Goal: Information Seeking & Learning: Learn about a topic

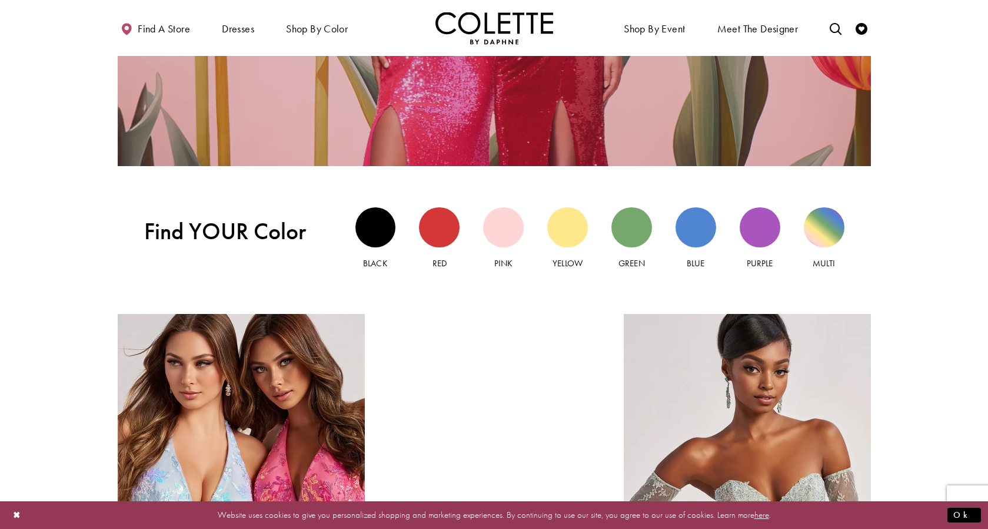
scroll to position [1177, 0]
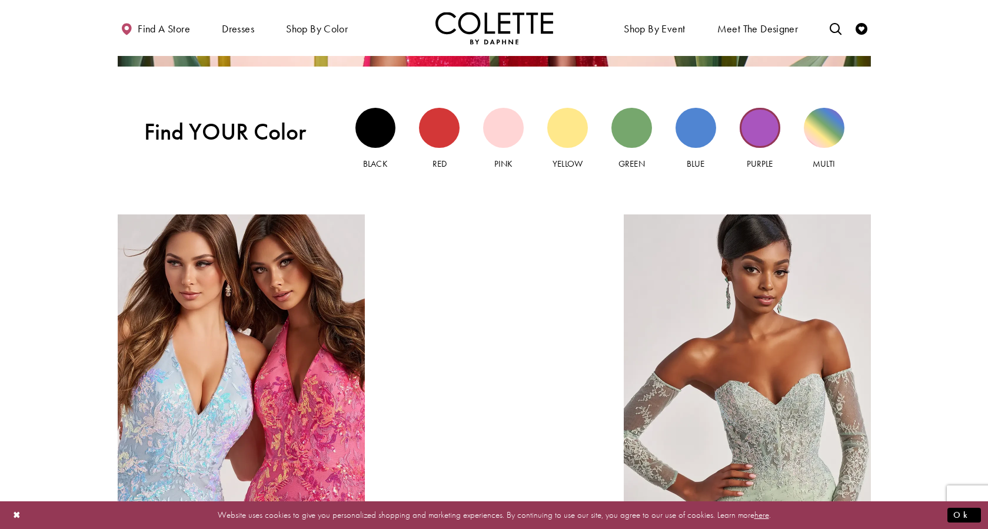
click at [756, 140] on div "Purple view" at bounding box center [760, 128] width 41 height 41
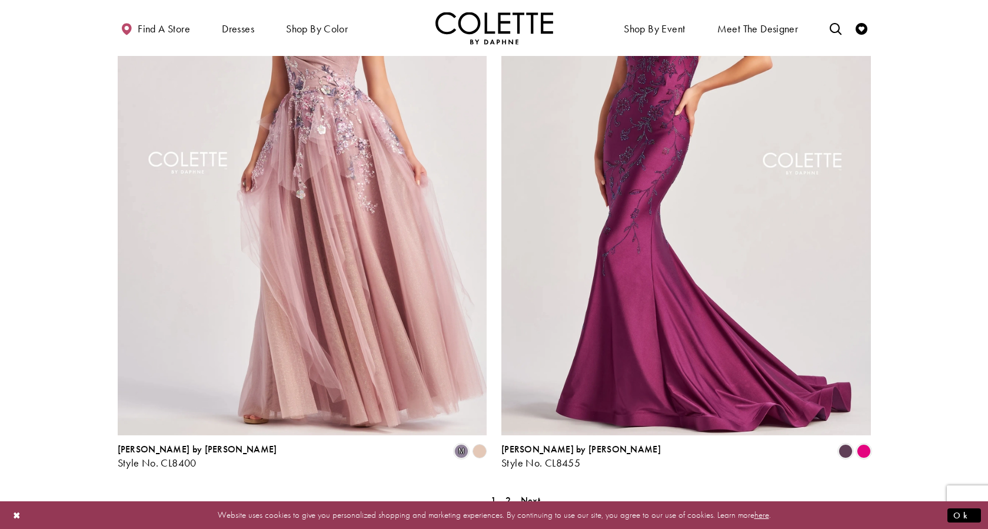
scroll to position [2001, 0]
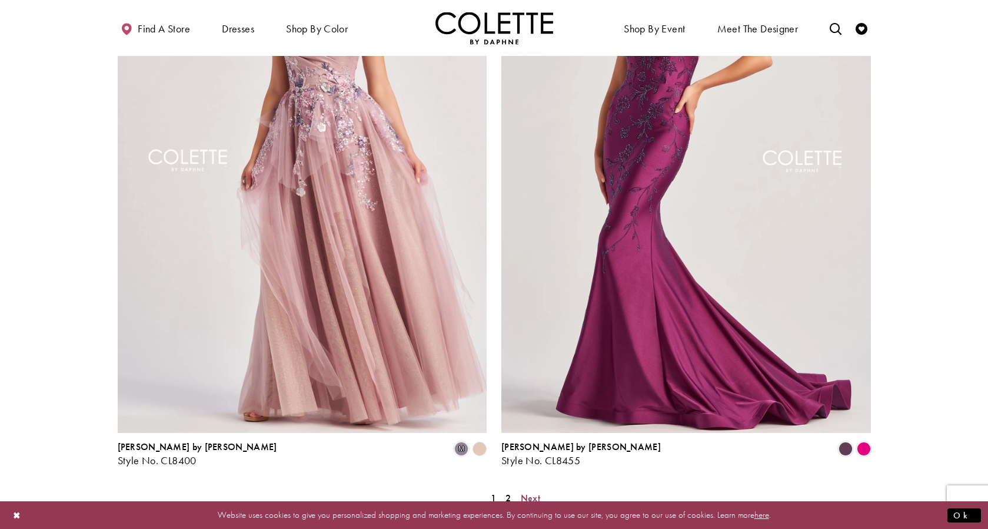
click at [535, 492] on span "Next" at bounding box center [530, 498] width 19 height 12
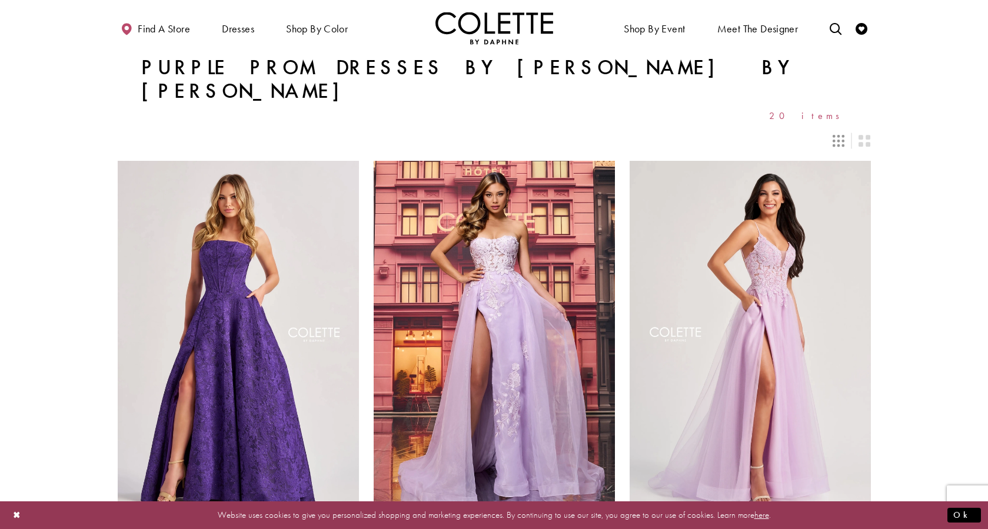
click at [842, 135] on icon "Switch layout to 3 columns" at bounding box center [839, 141] width 12 height 12
click at [867, 135] on icon "Switch layout to 2 columns" at bounding box center [865, 141] width 12 height 12
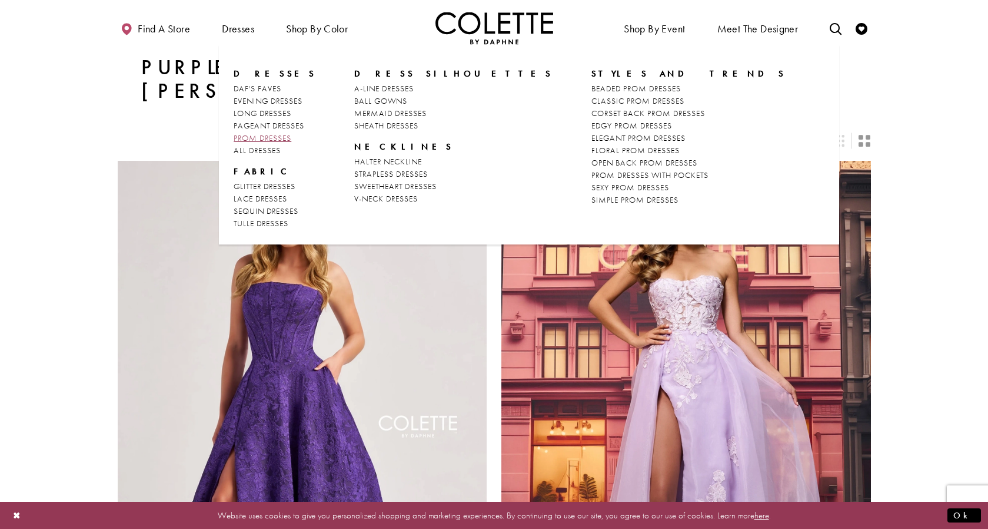
click at [278, 141] on span "PROM DRESSES" at bounding box center [263, 137] width 58 height 11
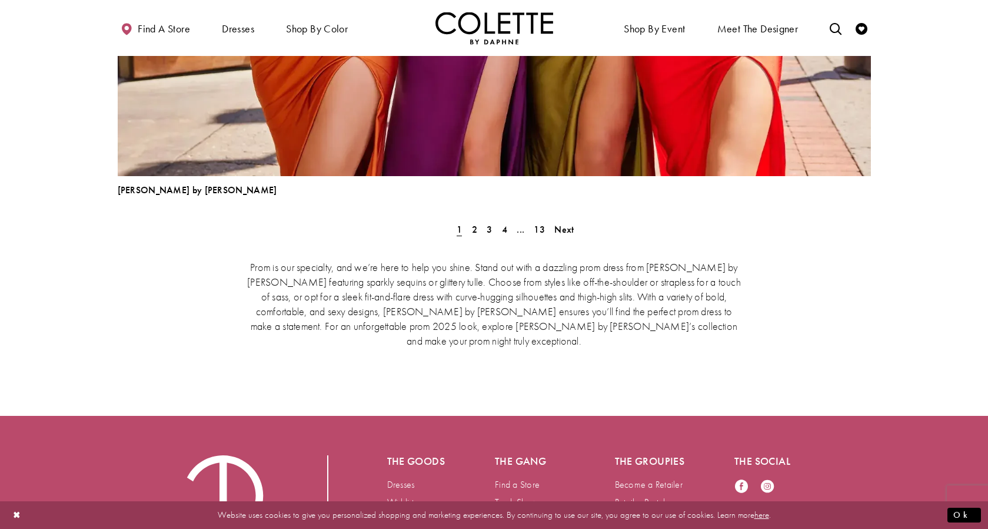
scroll to position [5662, 0]
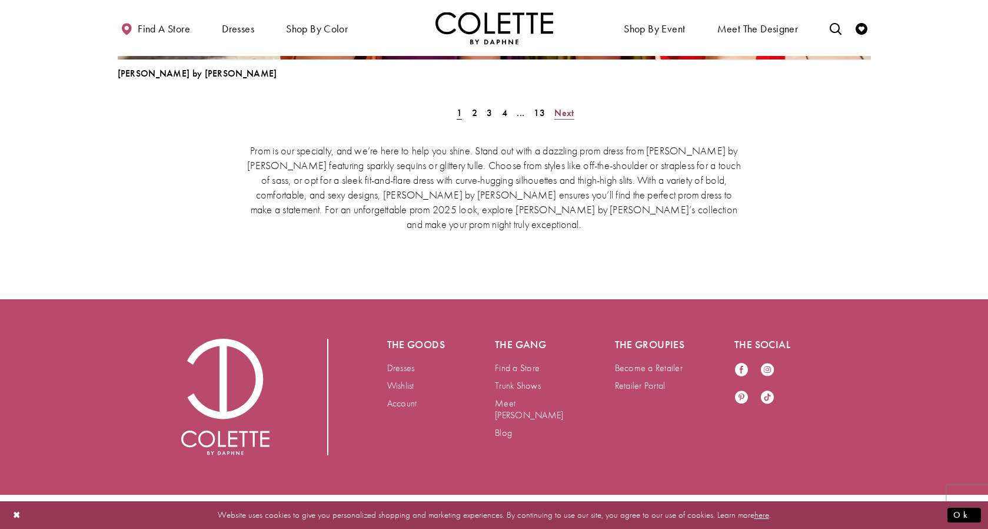
click at [566, 110] on span "Next" at bounding box center [564, 113] width 19 height 12
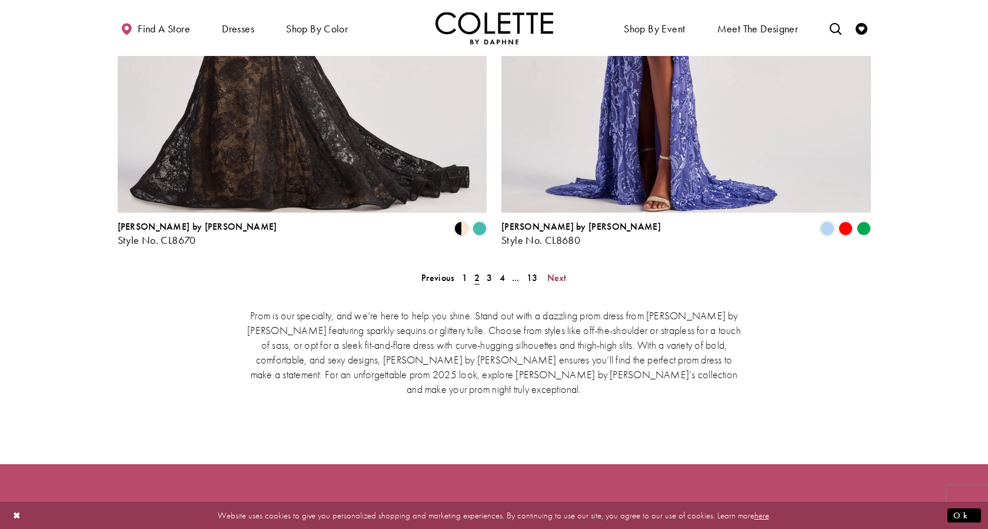
scroll to position [4364, 0]
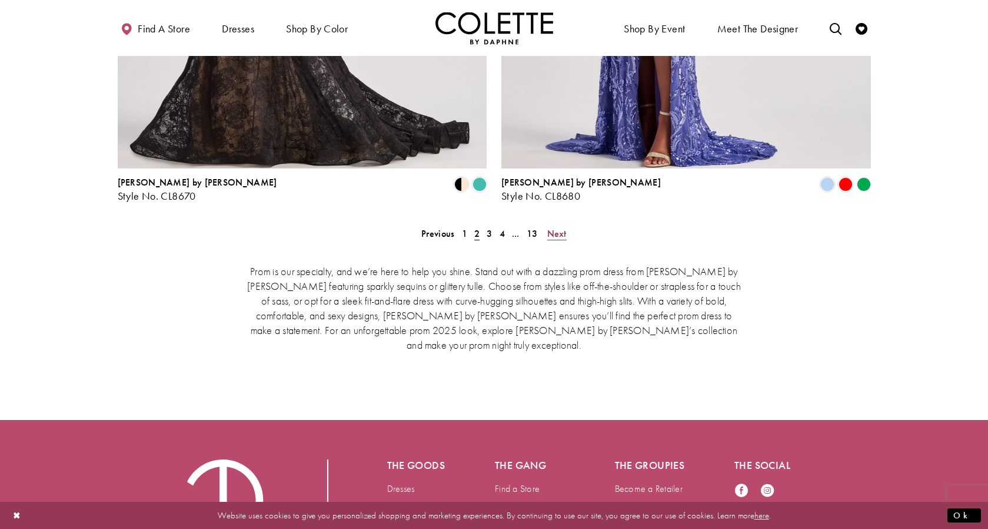
click at [555, 236] on span "Next" at bounding box center [556, 233] width 19 height 12
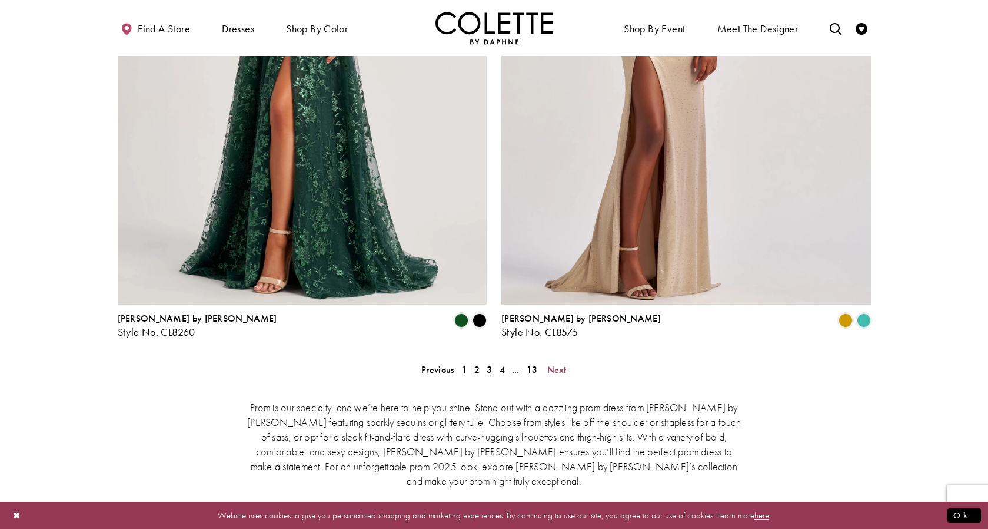
scroll to position [4246, 0]
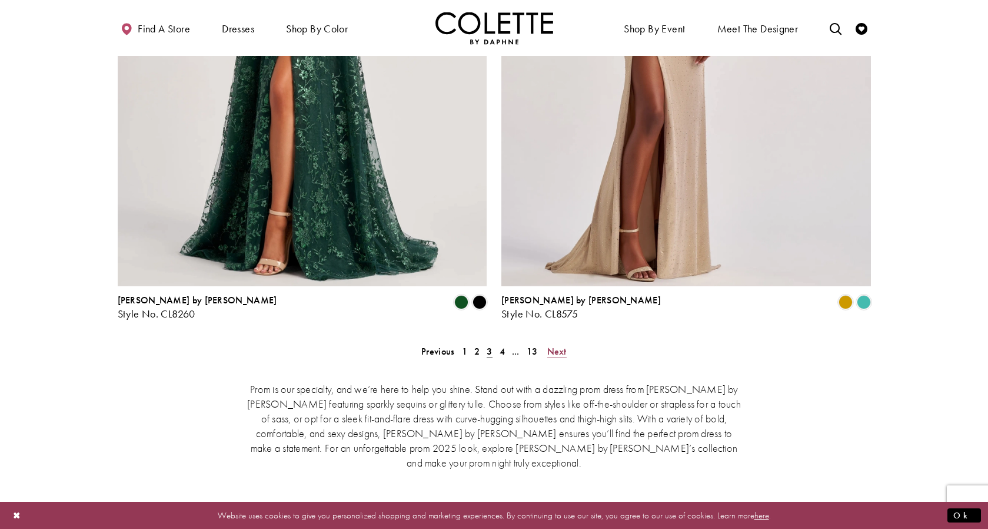
click at [560, 351] on span "Next" at bounding box center [556, 351] width 19 height 12
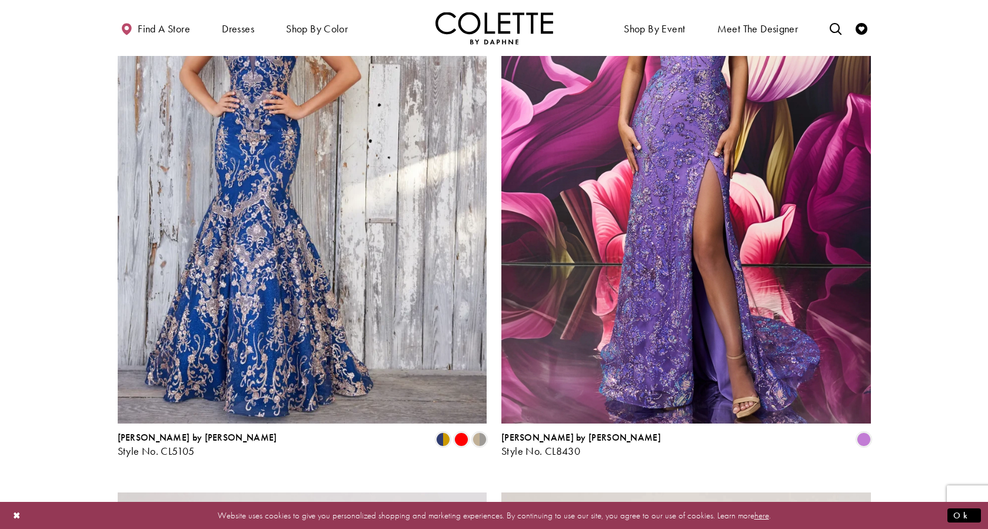
scroll to position [1715, 0]
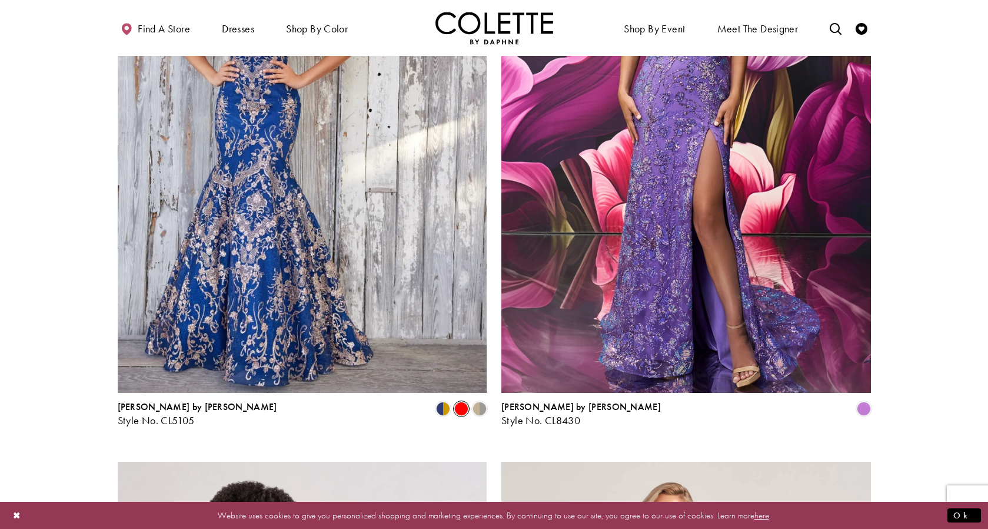
click at [462, 411] on span "Product List" at bounding box center [461, 408] width 14 height 14
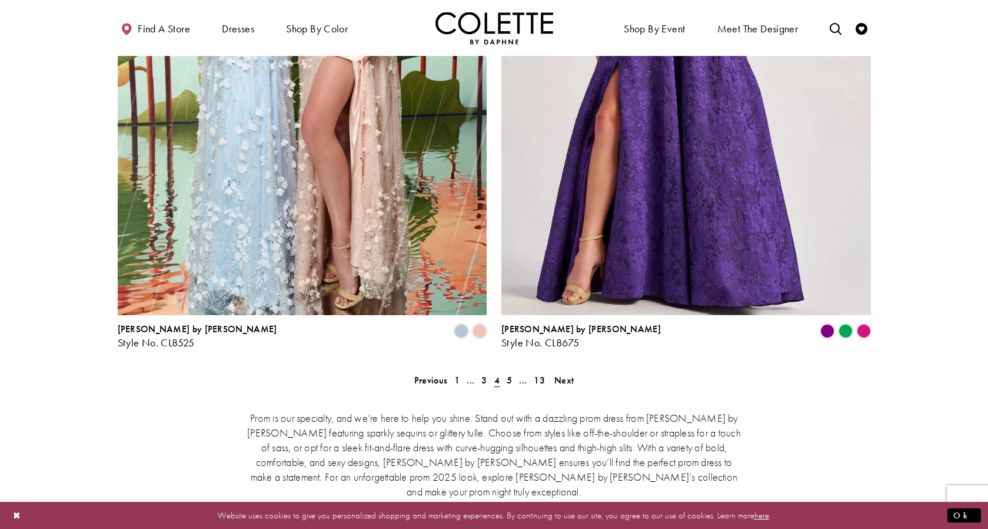
scroll to position [4364, 0]
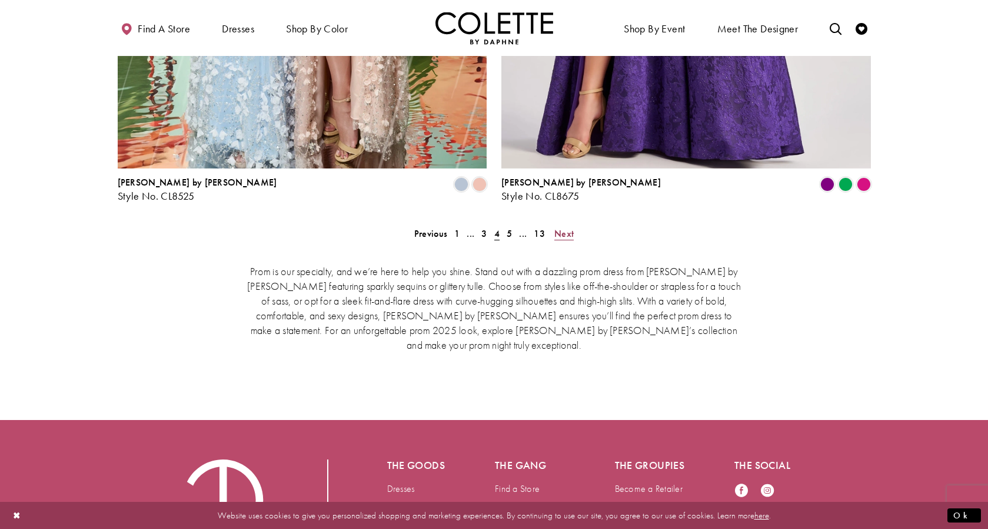
click at [560, 231] on span "Next" at bounding box center [564, 233] width 19 height 12
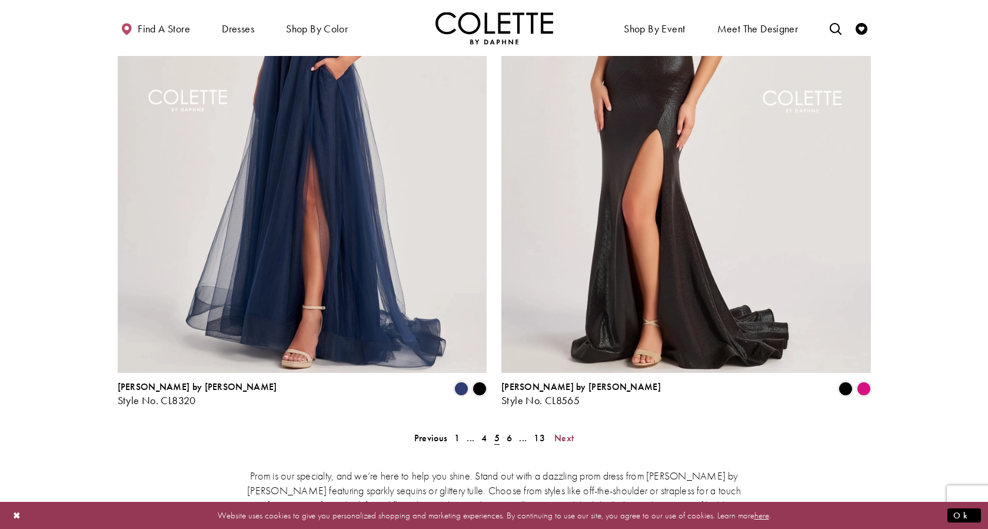
scroll to position [4426, 0]
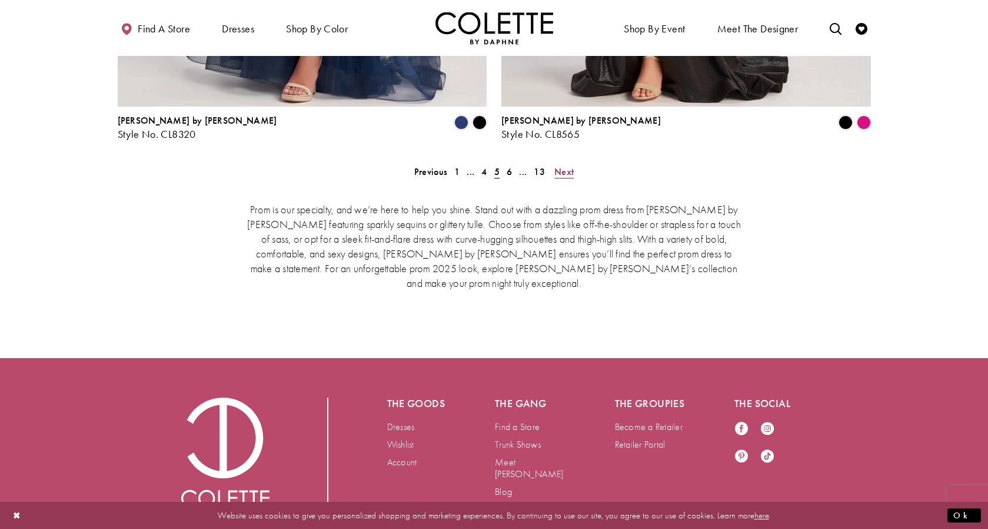
click at [560, 171] on span "Next" at bounding box center [564, 171] width 19 height 12
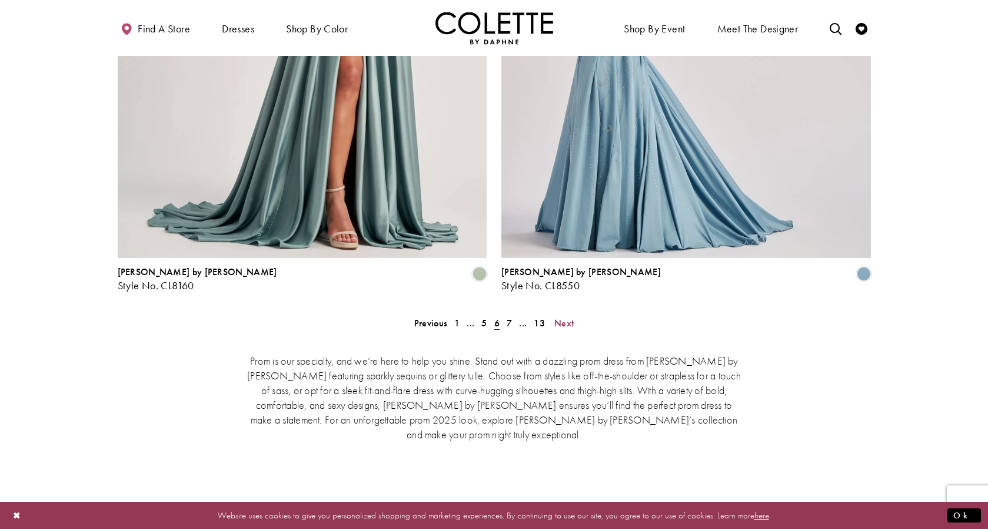
scroll to position [4364, 0]
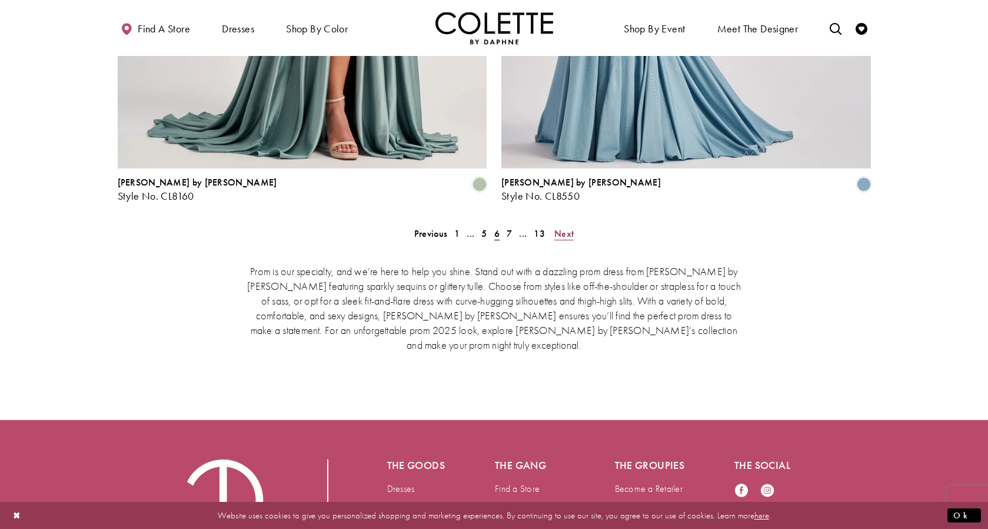
click at [573, 235] on span "Next" at bounding box center [564, 233] width 19 height 12
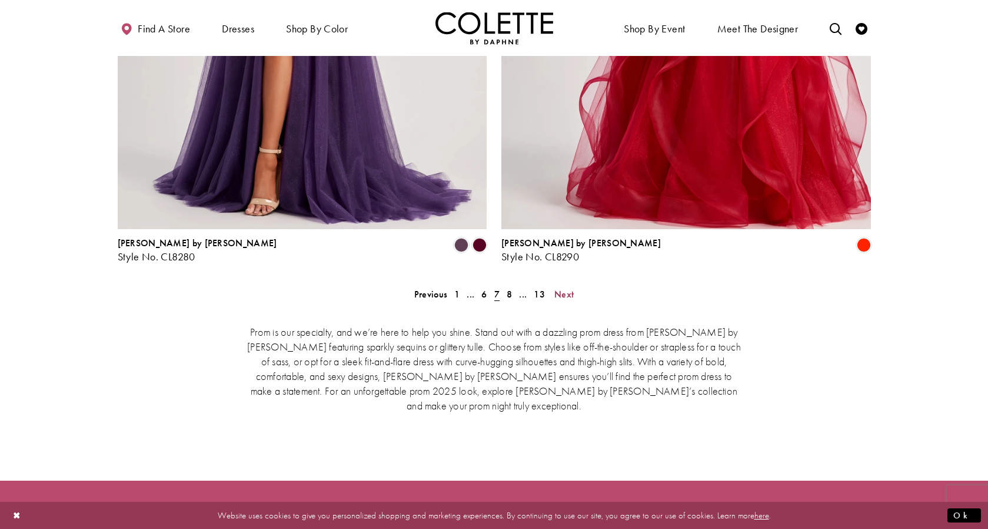
scroll to position [4305, 0]
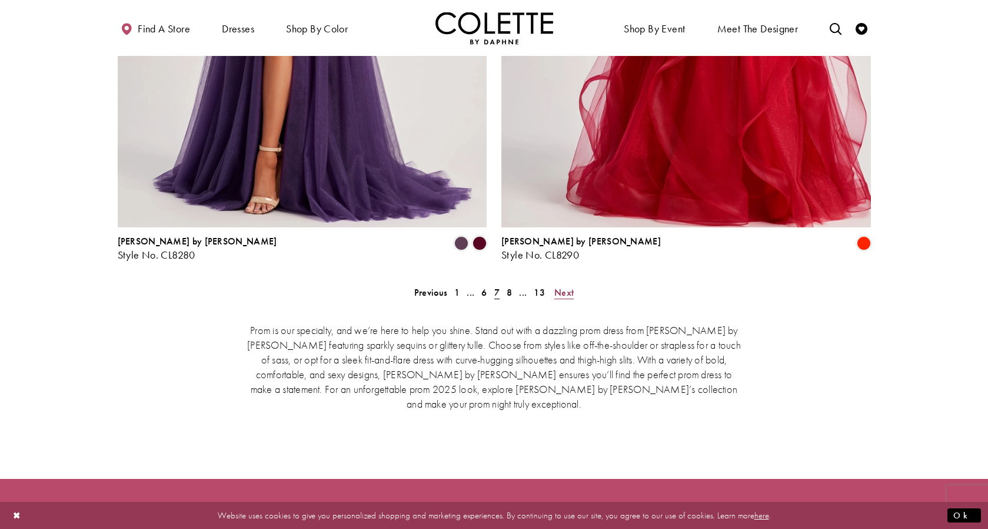
click at [566, 291] on span "Next" at bounding box center [564, 292] width 19 height 12
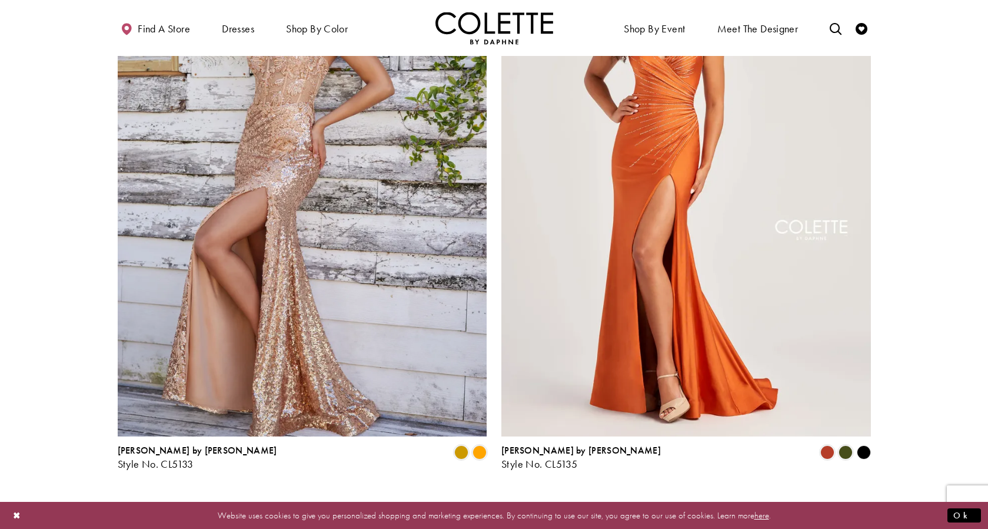
scroll to position [3010, 0]
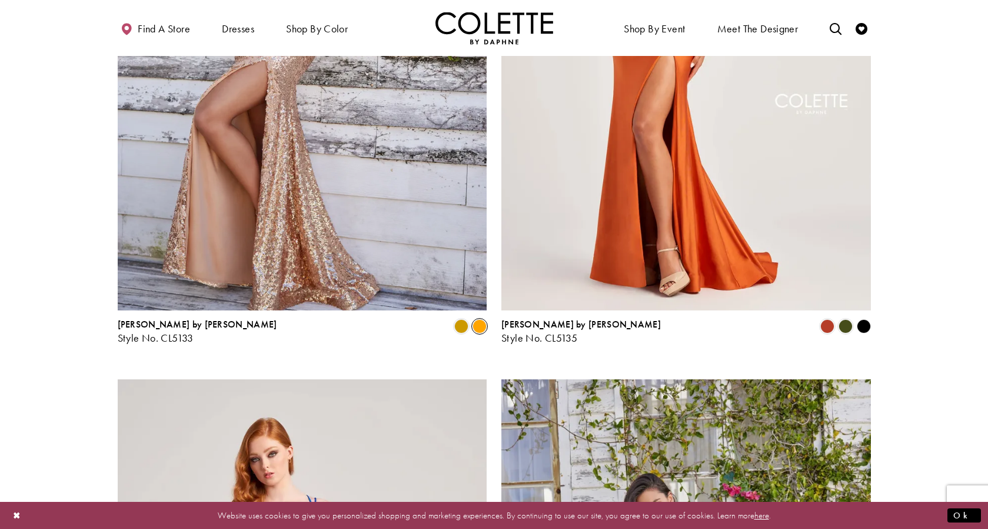
click at [480, 328] on span "Product List" at bounding box center [480, 326] width 14 height 14
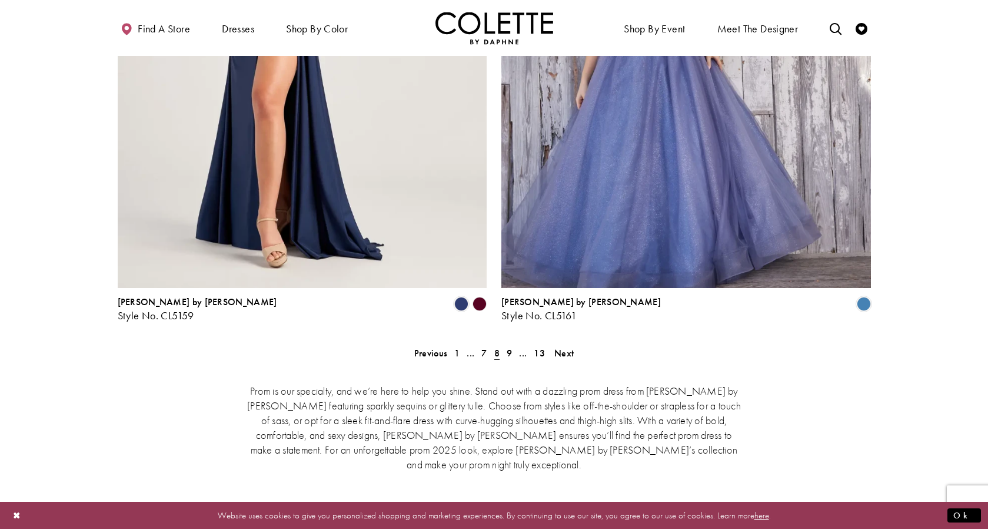
scroll to position [4246, 0]
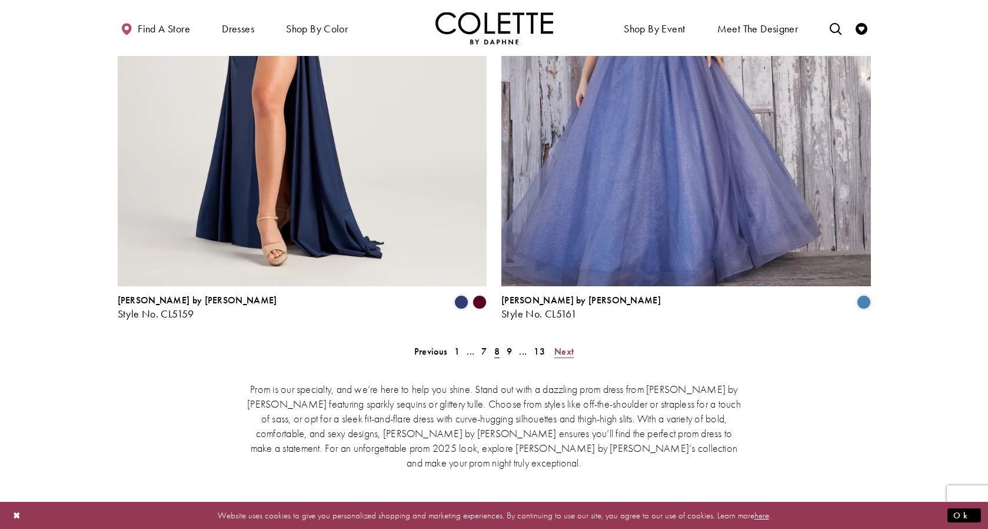
click at [566, 351] on span "Next" at bounding box center [564, 351] width 19 height 12
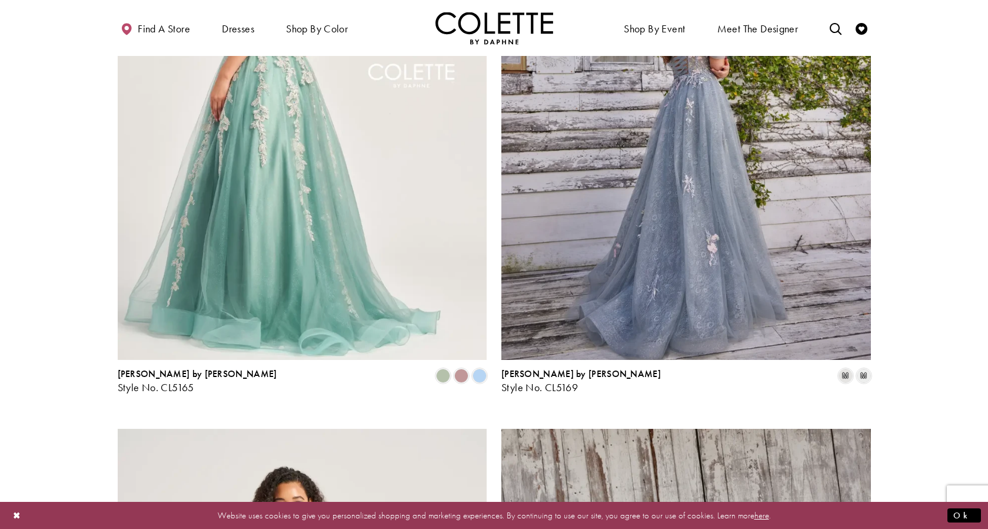
scroll to position [537, 0]
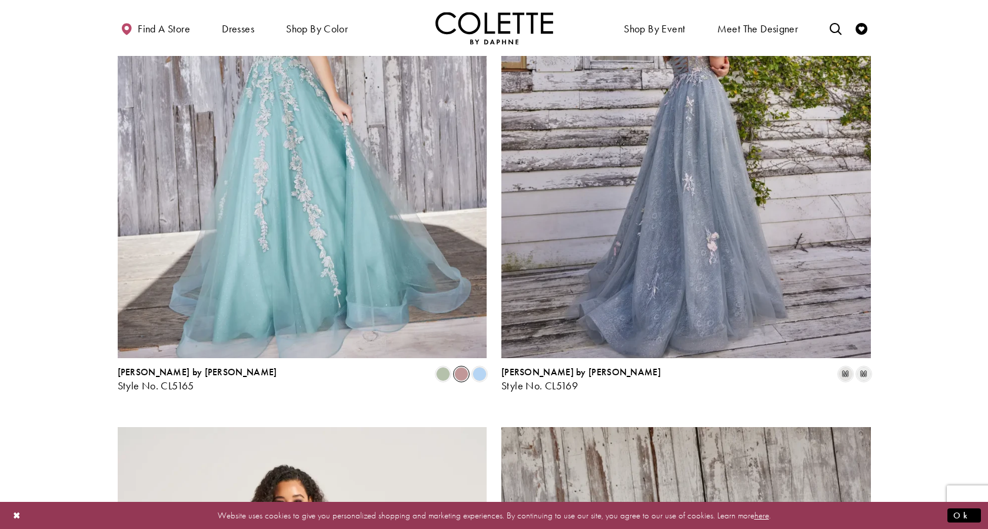
click at [463, 373] on span "Product List" at bounding box center [461, 374] width 14 height 14
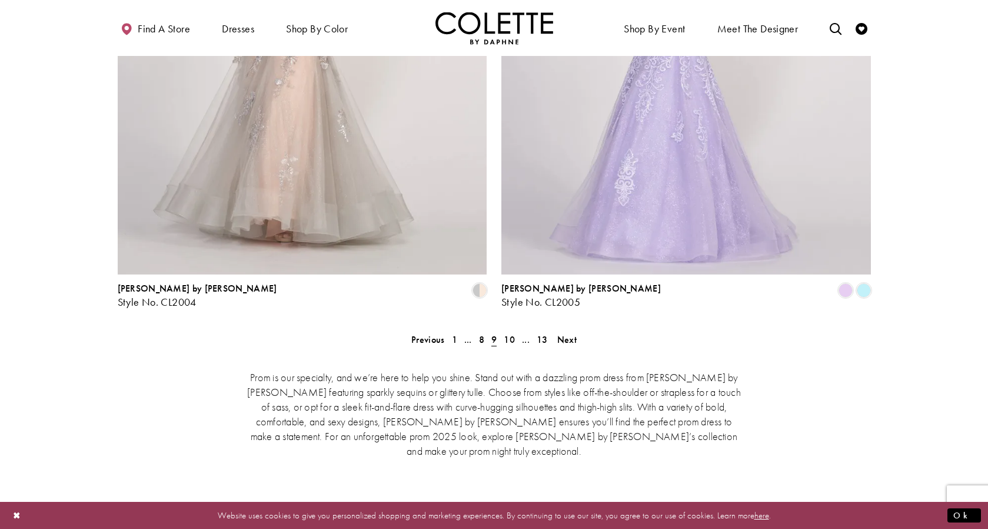
scroll to position [4305, 0]
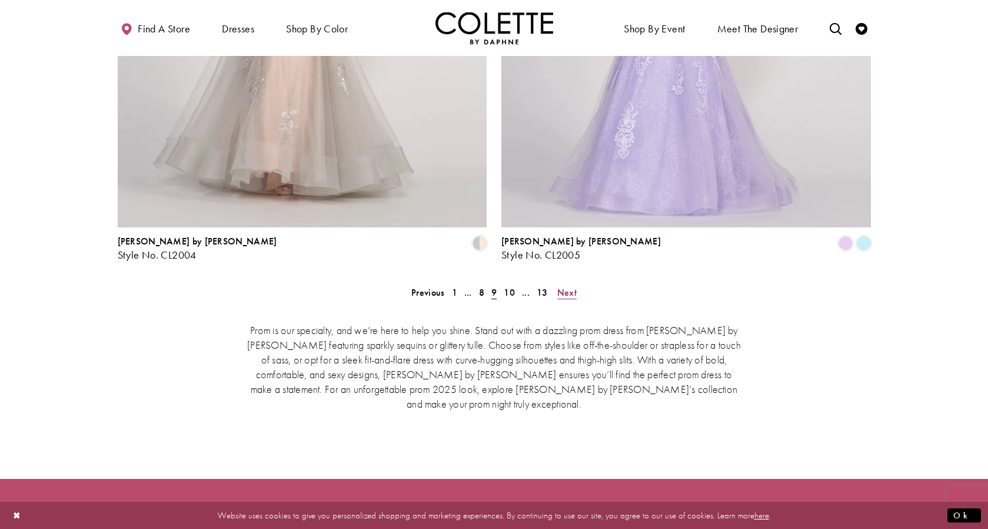
click at [564, 290] on span "Next" at bounding box center [566, 292] width 19 height 12
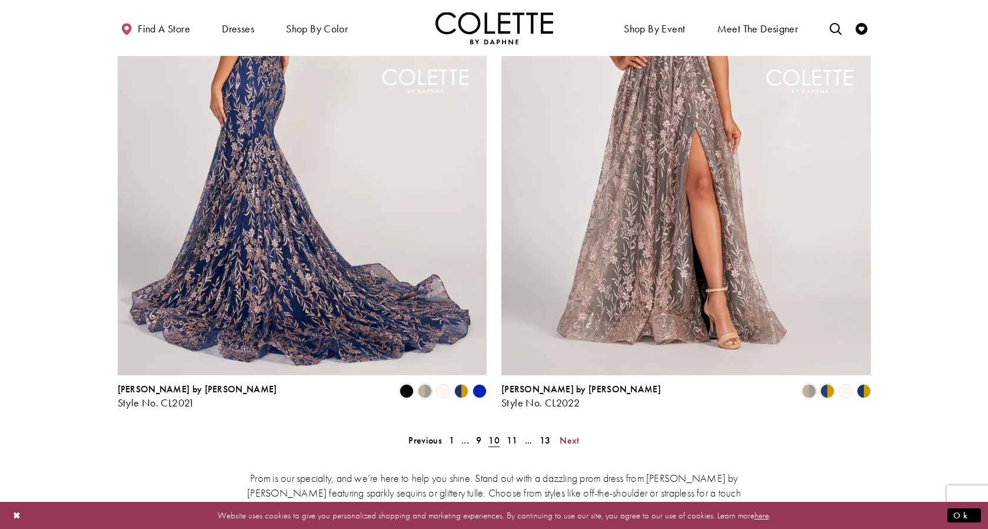
scroll to position [4128, 0]
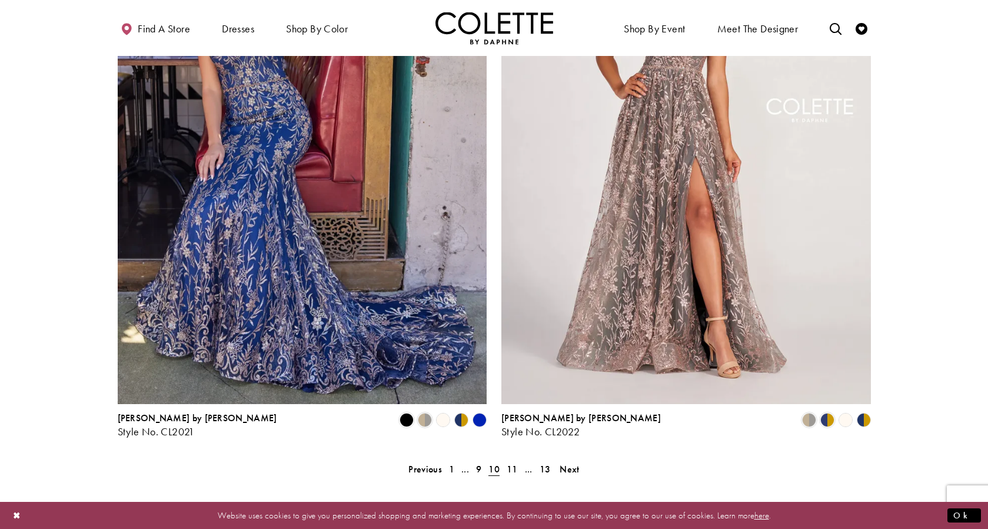
click at [458, 418] on polygon "Product List" at bounding box center [456, 420] width 9 height 18
click at [484, 417] on polygon "Product List" at bounding box center [479, 420] width 18 height 18
click at [405, 419] on span "Product List" at bounding box center [407, 420] width 14 height 14
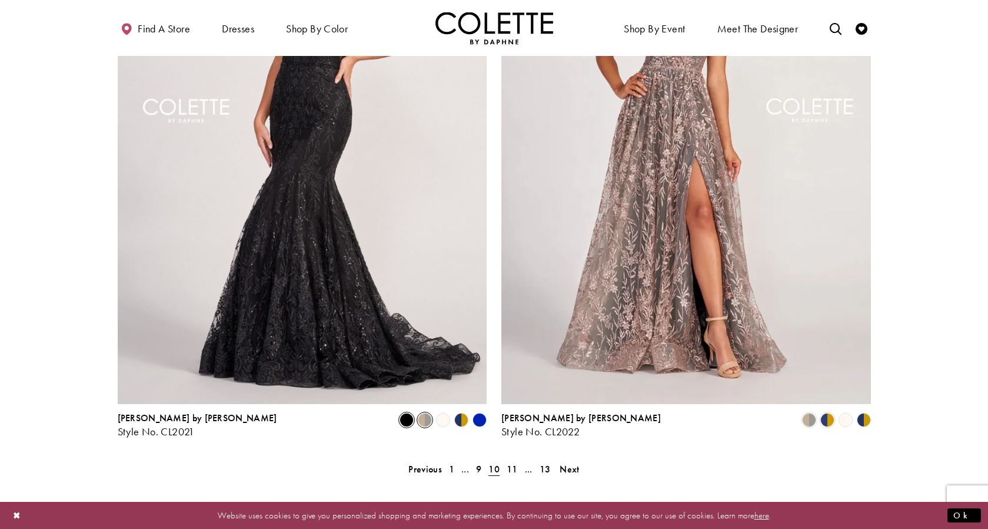
click at [421, 419] on span "Product List" at bounding box center [425, 420] width 14 height 14
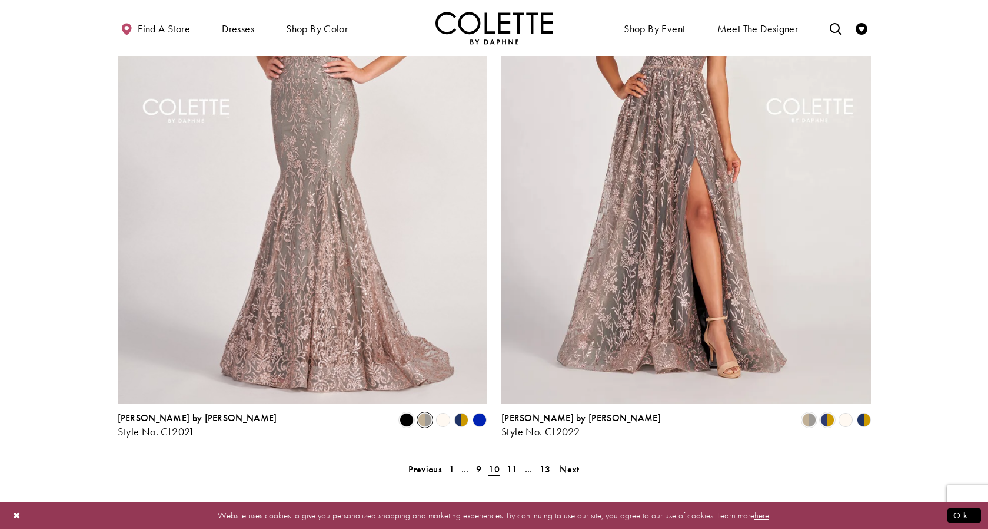
click at [441, 419] on polygon "Product List" at bounding box center [443, 420] width 18 height 18
click at [463, 419] on polygon "Product List" at bounding box center [466, 420] width 9 height 18
click at [490, 421] on div "Colette by Daphne Style No. CL2021 Skip Color List #73d19b3ce8 to end Color Lis…" at bounding box center [302, 152] width 384 height 606
click at [480, 421] on polygon "Product List" at bounding box center [479, 420] width 18 height 18
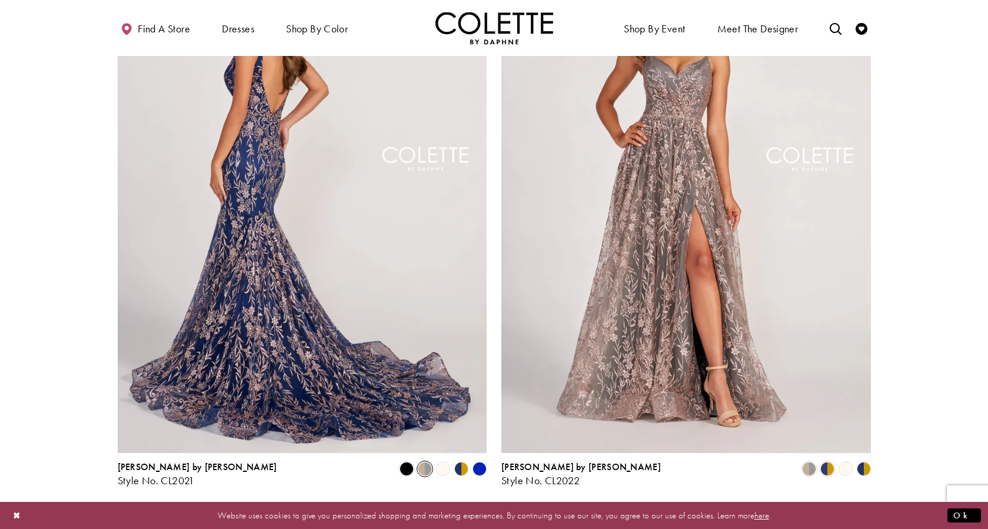
scroll to position [4187, 0]
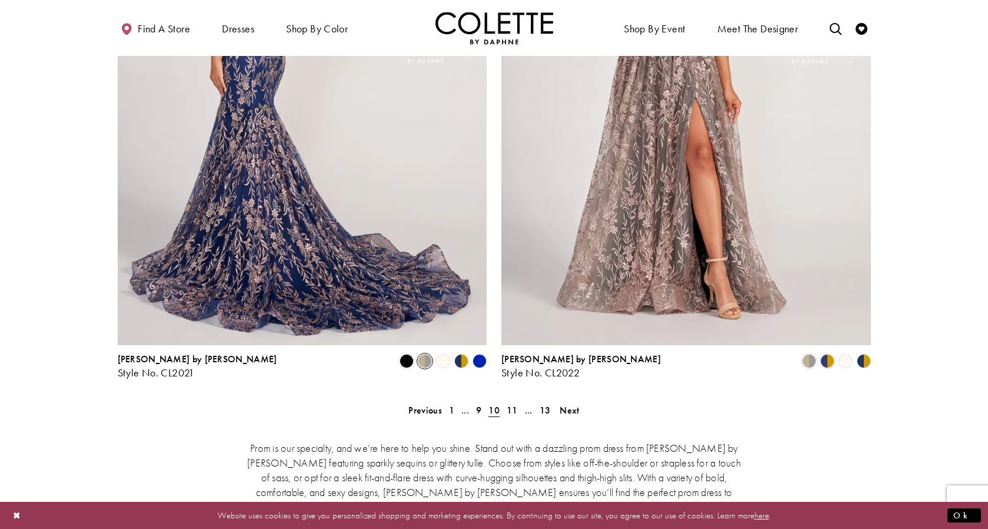
click at [300, 291] on img "Visit Colette by Daphne Style No. CL2021 Page" at bounding box center [303, 76] width 370 height 537
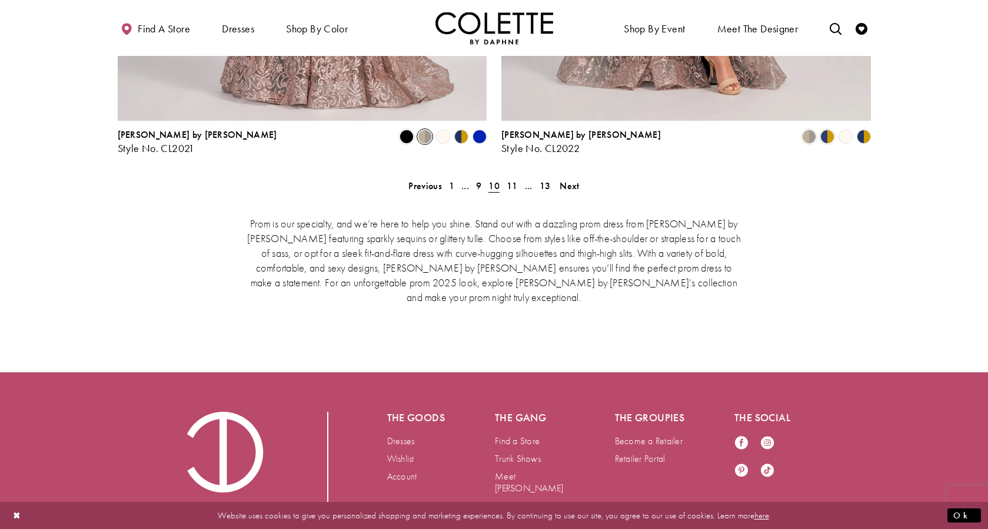
scroll to position [4308, 0]
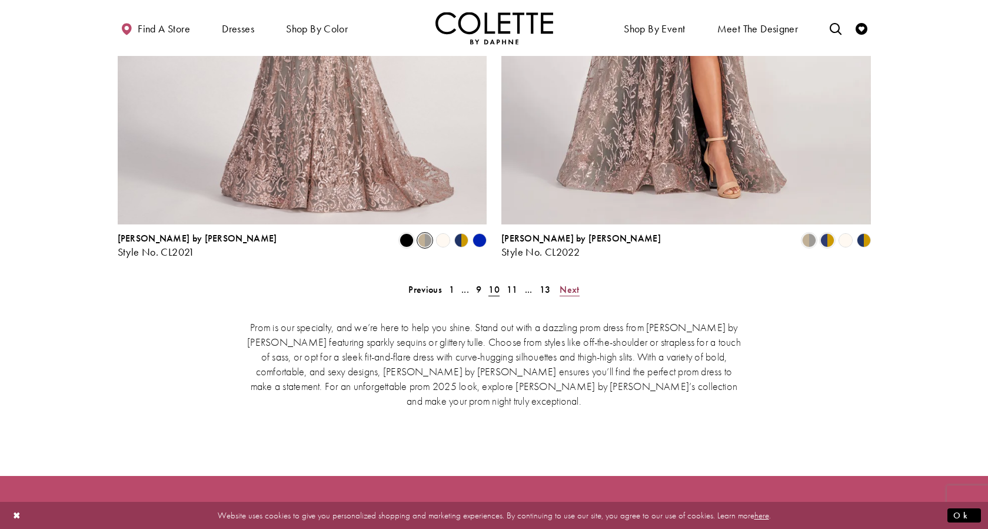
click at [571, 288] on span "Next" at bounding box center [569, 289] width 19 height 12
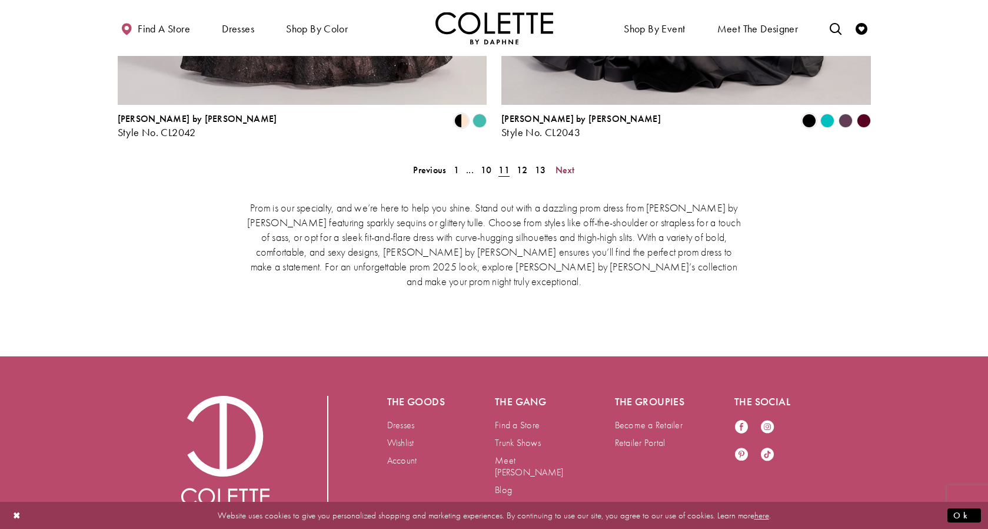
scroll to position [4481, 0]
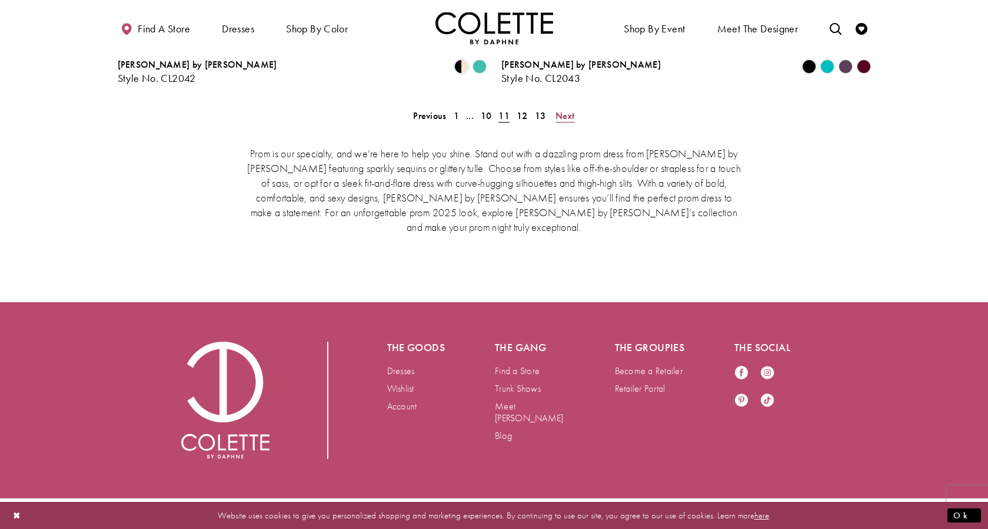
click at [563, 115] on span "Next" at bounding box center [565, 115] width 19 height 12
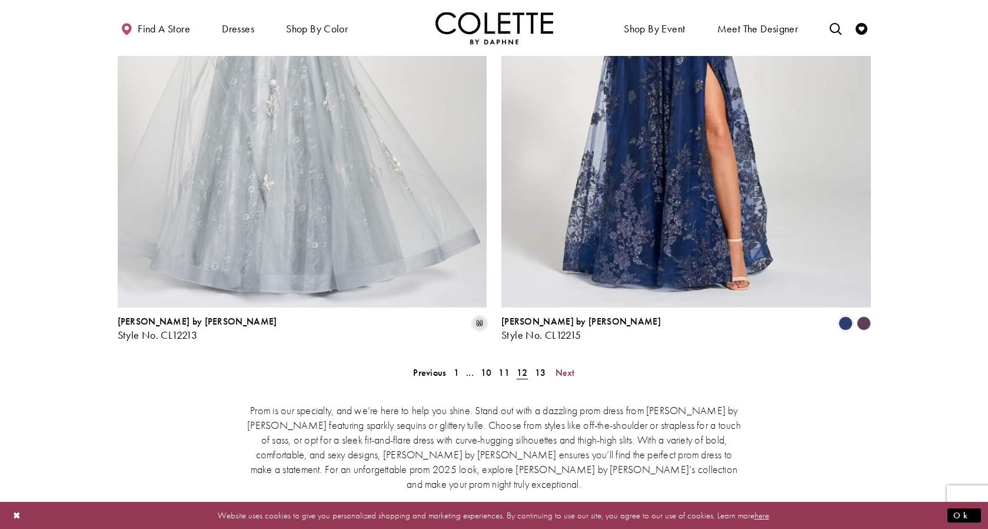
scroll to position [4246, 0]
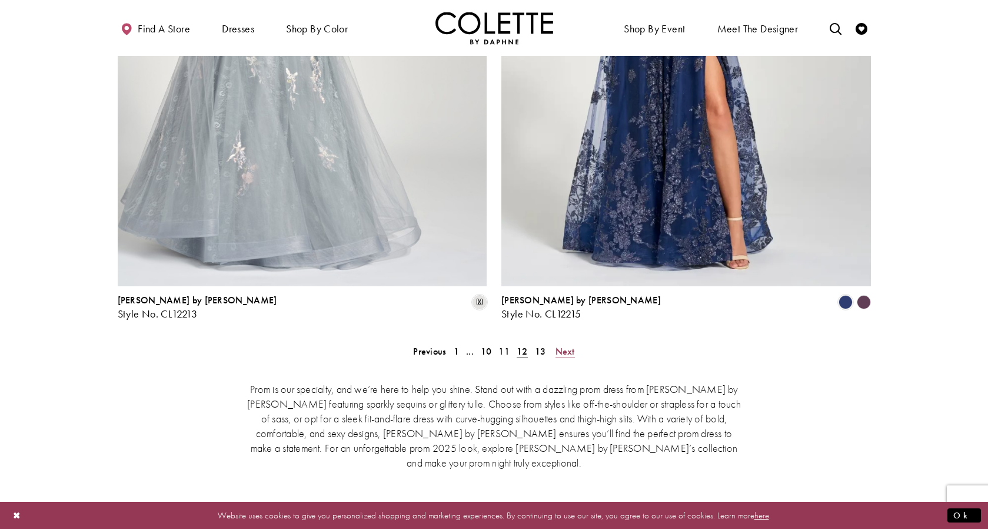
click at [565, 351] on span "Next" at bounding box center [565, 351] width 19 height 12
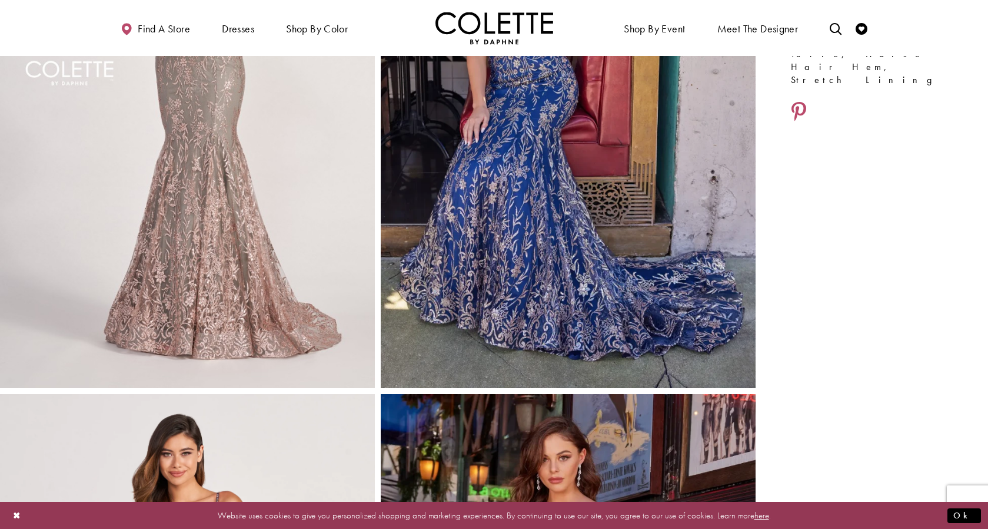
scroll to position [294, 0]
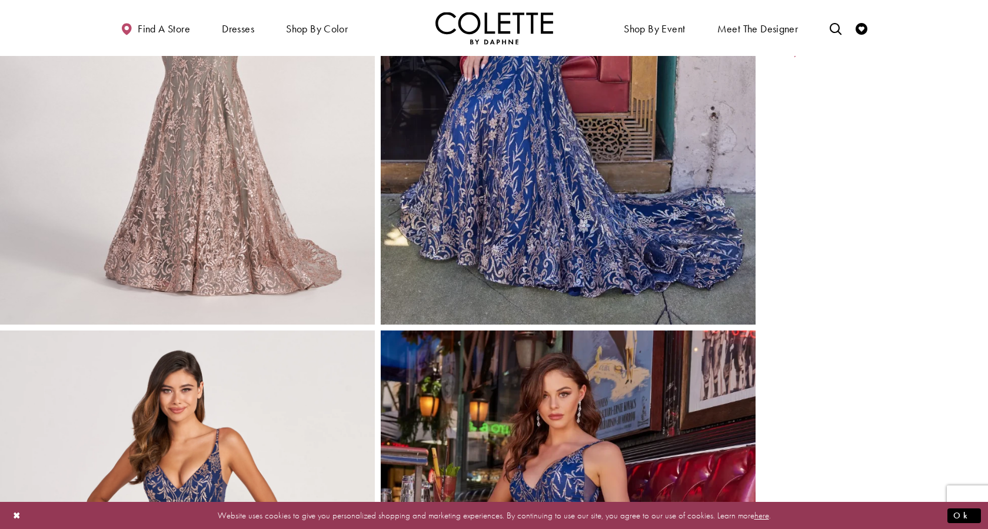
click at [523, 284] on img "Full size Style CL2021 Colette by Daphne #1 default Navy Blue/Gold picture" at bounding box center [568, 43] width 375 height 563
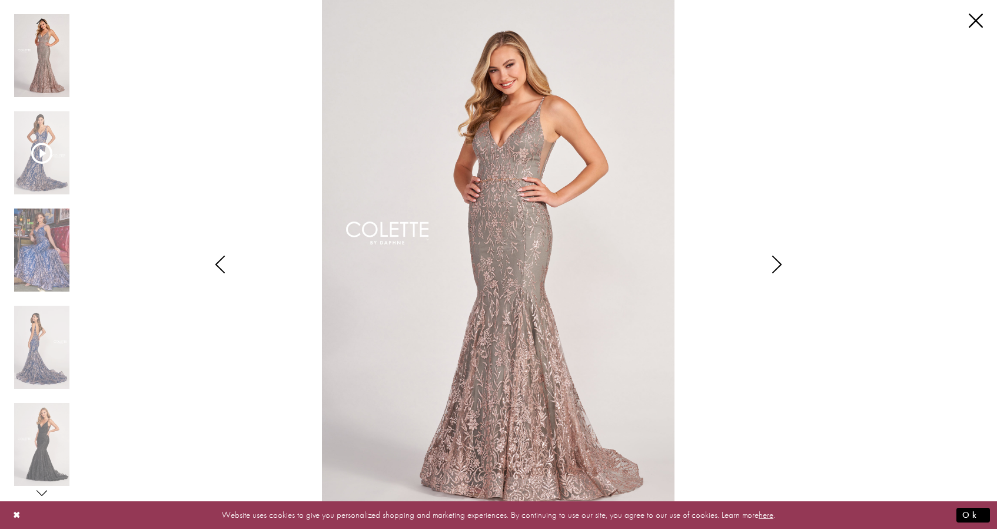
click at [771, 264] on icon "Style CL2021 Colette by Daphne Views dialog" at bounding box center [776, 264] width 29 height 18
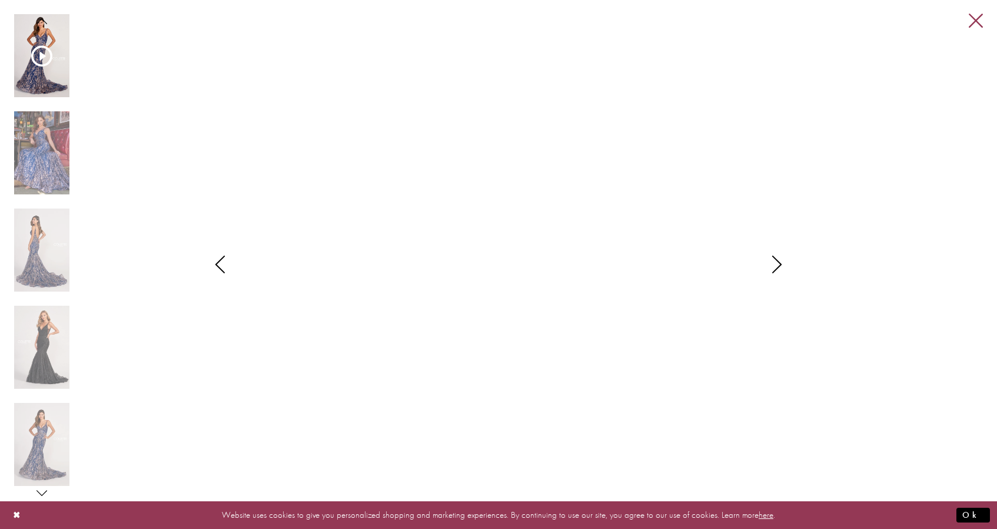
click at [973, 16] on link "Close" at bounding box center [976, 21] width 14 height 14
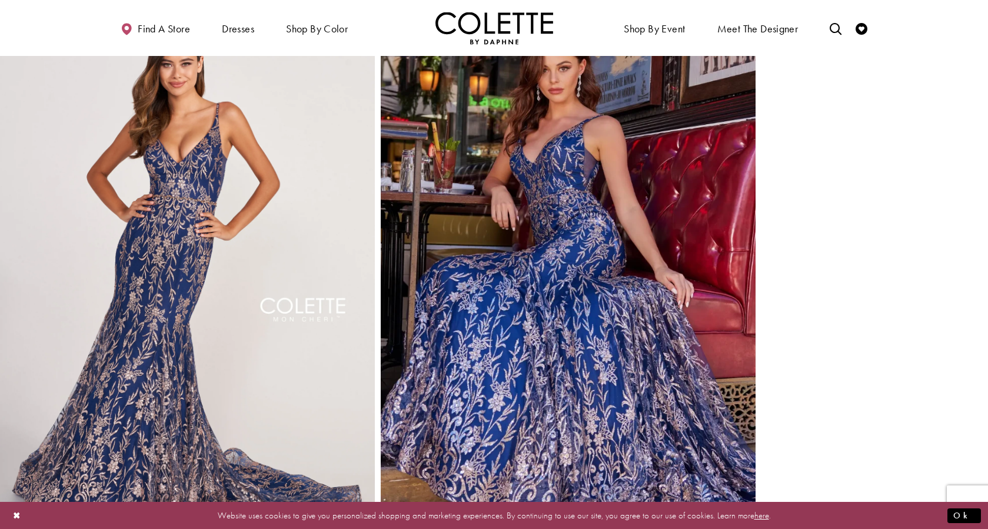
scroll to position [648, 0]
